Goal: Find contact information: Find contact information

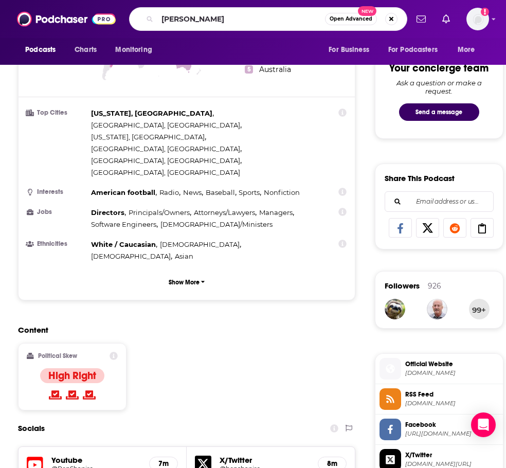
type input "[PERSON_NAME]"
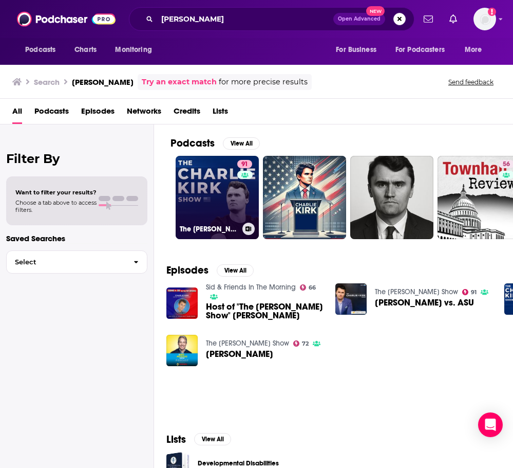
click at [217, 197] on link "91 The [PERSON_NAME] Show" at bounding box center [217, 197] width 83 height 83
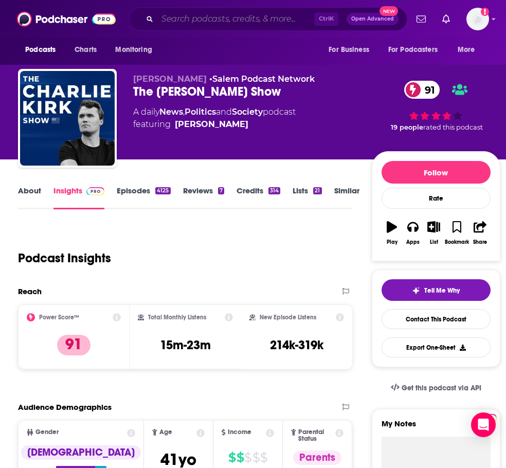
click at [203, 18] on input "Search podcasts, credits, & more..." at bounding box center [235, 19] width 157 height 16
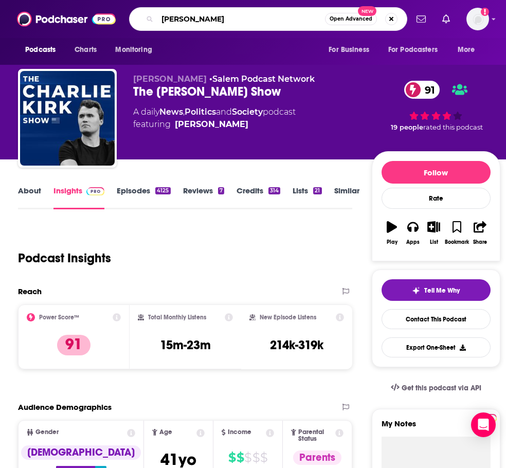
type input "[PERSON_NAME]"
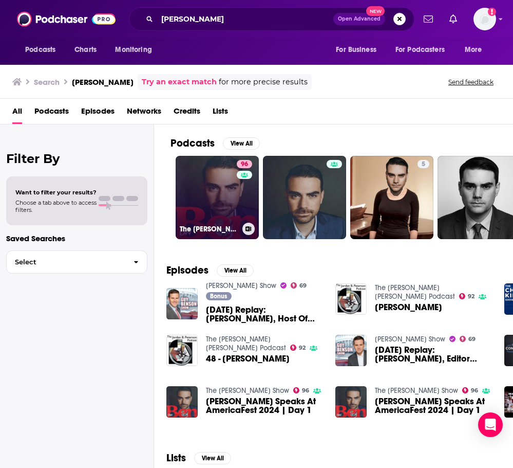
click at [204, 171] on link "96 The [PERSON_NAME] Show" at bounding box center [217, 197] width 83 height 83
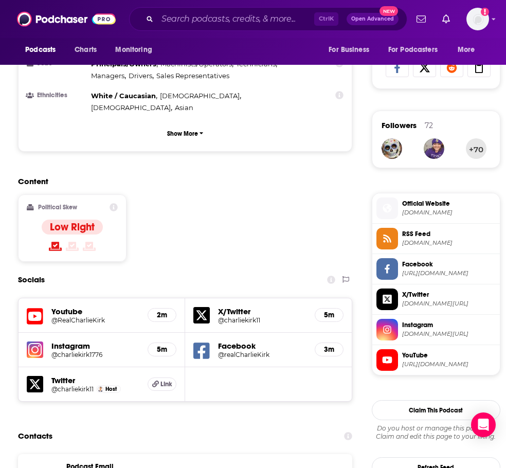
scroll to position [668, 0]
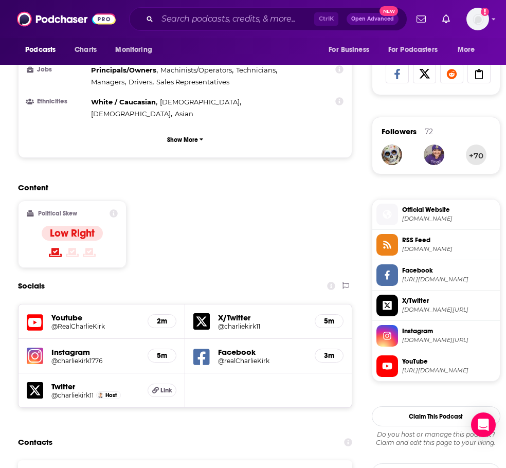
click at [164, 317] on h5 "2m" at bounding box center [161, 321] width 11 height 9
click at [55, 322] on h5 "@RealCharlieKirk" at bounding box center [88, 326] width 74 height 8
click at [83, 357] on h5 "@charliekirk1776" at bounding box center [88, 361] width 74 height 8
click at [58, 391] on h5 "@charliekirk11" at bounding box center [72, 395] width 42 height 8
click at [234, 312] on h5 "X/Twitter" at bounding box center [262, 317] width 88 height 10
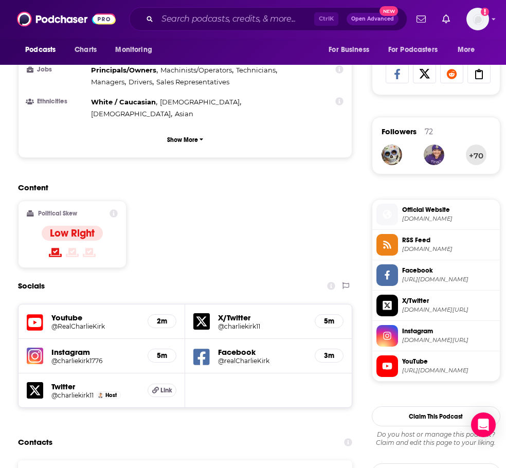
click at [227, 322] on h5 "@charliekirk11" at bounding box center [255, 326] width 74 height 8
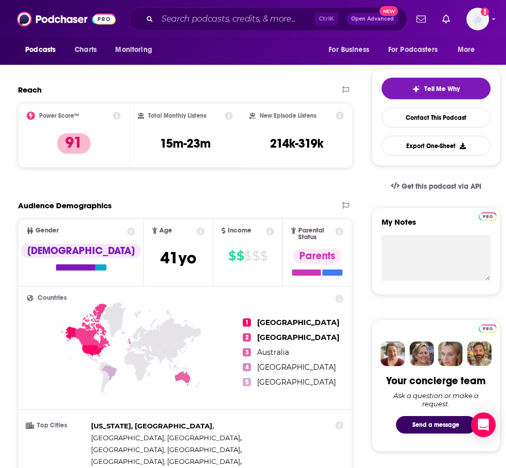
scroll to position [0, 0]
